Goal: Task Accomplishment & Management: Complete application form

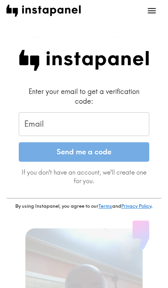
click at [36, 119] on div "Email Email" at bounding box center [84, 124] width 130 height 24
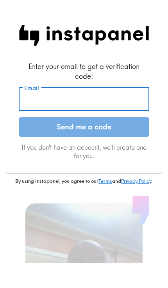
type input "[EMAIL_ADDRESS][DOMAIN_NAME]"
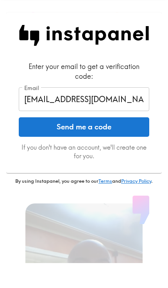
scroll to position [25, 0]
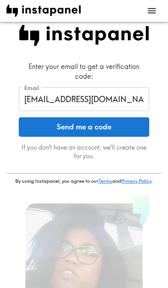
click at [67, 128] on button "Send me a code" at bounding box center [84, 127] width 130 height 20
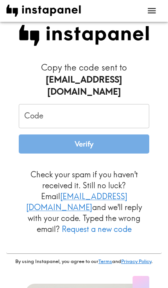
click at [47, 104] on input "Code" at bounding box center [84, 116] width 130 height 24
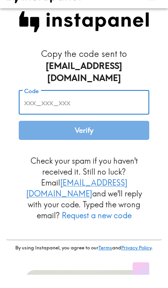
click at [36, 104] on input "Code" at bounding box center [84, 116] width 130 height 24
paste input "4Ag_Tue_Ld9"
type input "4Ag_Tue_Ld9"
click at [68, 135] on button "Verify" at bounding box center [84, 145] width 130 height 20
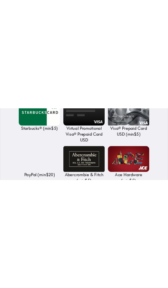
scroll to position [432, 0]
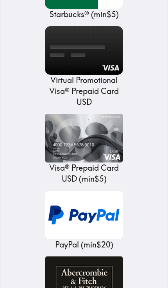
click at [107, 191] on img at bounding box center [84, 215] width 78 height 49
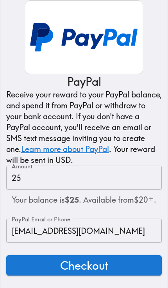
scroll to position [52, 0]
click at [133, 258] on button "Checkout" at bounding box center [83, 266] width 155 height 20
